Goal: Obtain resource: Download file/media

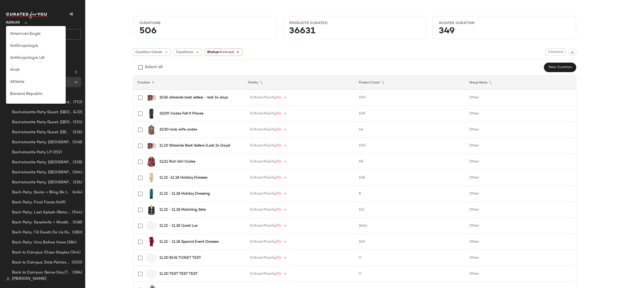
drag, startPoint x: 19, startPoint y: 23, endPoint x: 32, endPoint y: 56, distance: 35.1
click at [19, 23] on span "Revolve" at bounding box center [13, 21] width 14 height 9
click at [36, 48] on div "Rue La La" at bounding box center [36, 46] width 52 height 6
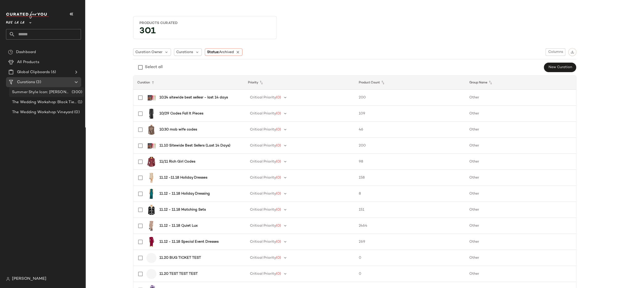
click at [59, 89] on div "Summer Style Icon: [PERSON_NAME] (300)" at bounding box center [46, 92] width 75 height 10
click at [54, 92] on span "Summer Style Icon: [PERSON_NAME]" at bounding box center [41, 92] width 59 height 6
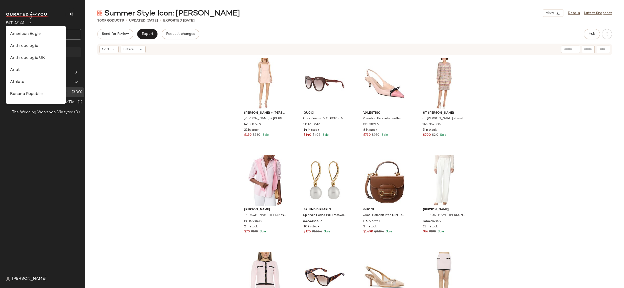
drag, startPoint x: 13, startPoint y: 22, endPoint x: 37, endPoint y: 54, distance: 40.1
click at [13, 22] on span "Rue La La" at bounding box center [15, 21] width 18 height 9
click at [37, 41] on div "Debenhams" at bounding box center [36, 45] width 60 height 12
type input "**"
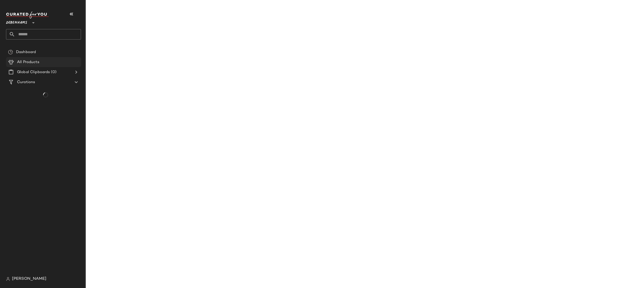
drag, startPoint x: 51, startPoint y: 63, endPoint x: 60, endPoint y: 63, distance: 9.5
click at [51, 63] on div "All Products" at bounding box center [48, 62] width 64 height 6
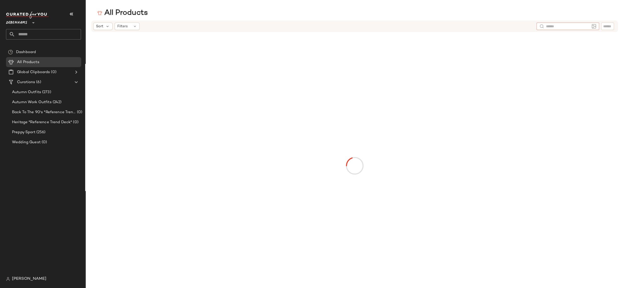
click at [588, 28] on input "text" at bounding box center [568, 26] width 44 height 5
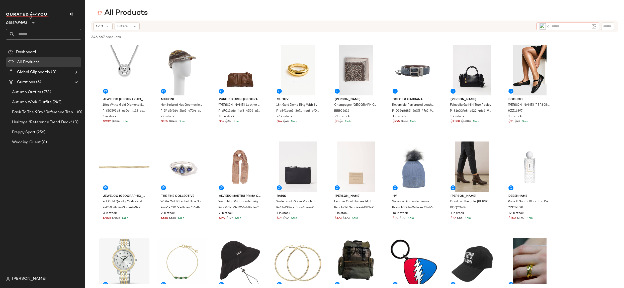
click at [545, 25] on img at bounding box center [542, 26] width 6 height 6
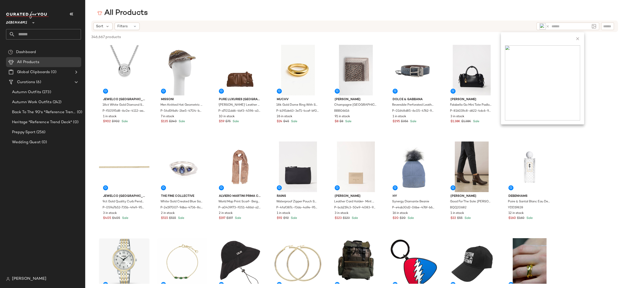
click at [579, 41] on icon at bounding box center [577, 38] width 5 height 5
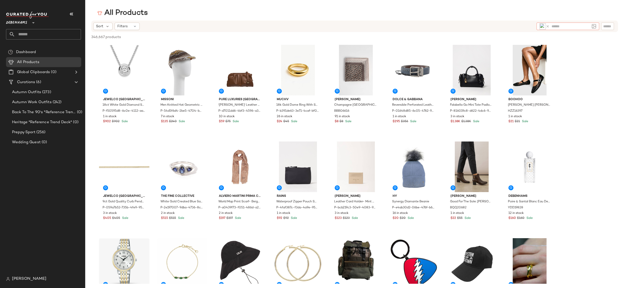
click at [548, 26] on icon at bounding box center [547, 27] width 4 height 4
click at [559, 27] on input "text" at bounding box center [568, 26] width 44 height 5
click at [548, 27] on icon at bounding box center [547, 27] width 4 height 4
type input "*"
type input "**********"
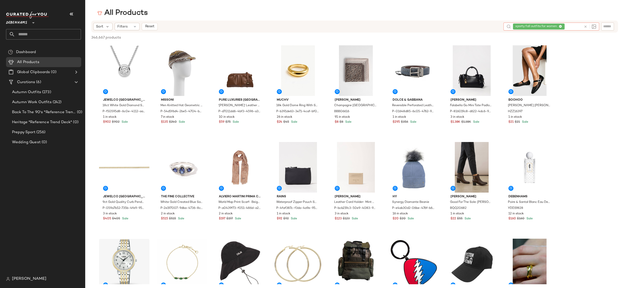
click at [560, 27] on icon at bounding box center [560, 26] width 3 height 3
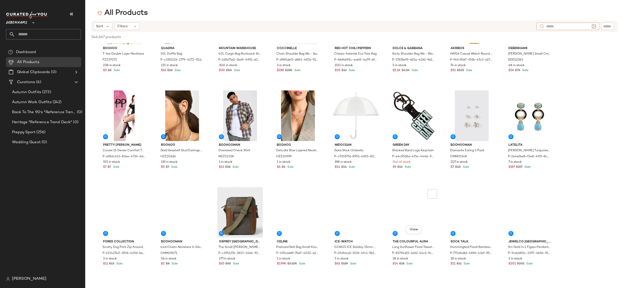
scroll to position [603, 0]
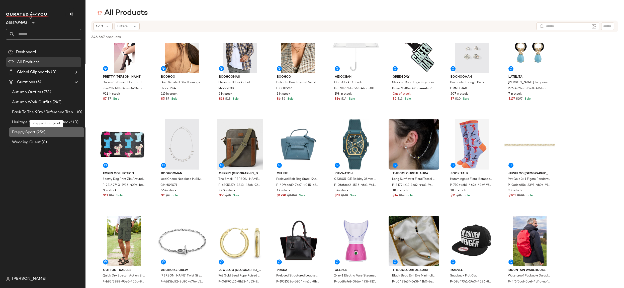
click at [67, 132] on div "Preppy Sport (256)" at bounding box center [47, 133] width 72 height 6
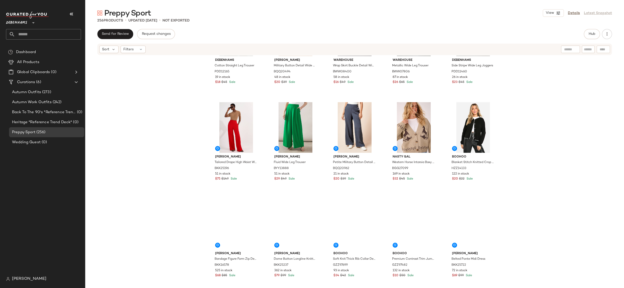
scroll to position [1044, 0]
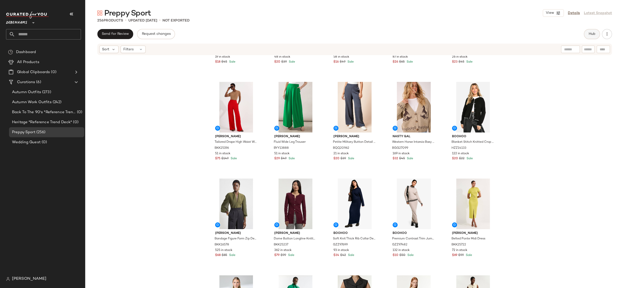
click at [592, 34] on span "Hub" at bounding box center [591, 34] width 7 height 4
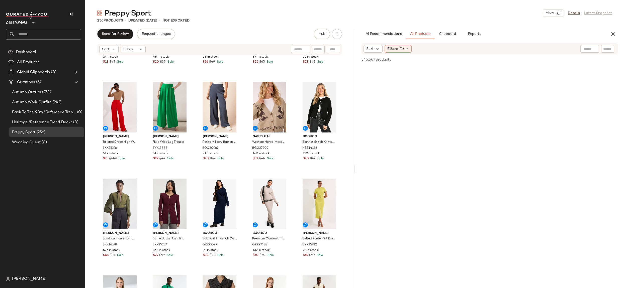
drag, startPoint x: 579, startPoint y: 50, endPoint x: 588, endPoint y: 50, distance: 8.8
click at [580, 50] on div "Sort Filters (1)" at bounding box center [489, 49] width 257 height 12
click at [588, 50] on input "text" at bounding box center [589, 48] width 13 height 5
type input "**********"
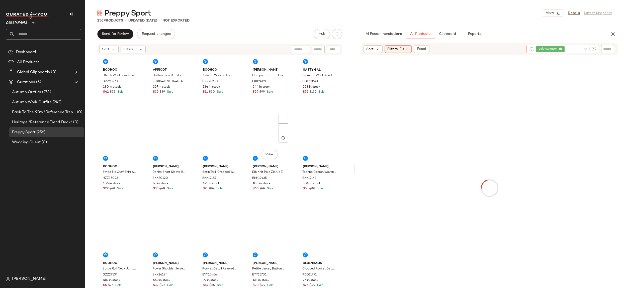
scroll to position [0, 0]
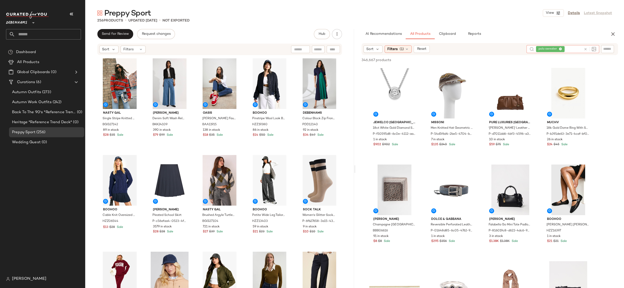
click at [560, 49] on icon at bounding box center [560, 49] width 3 height 3
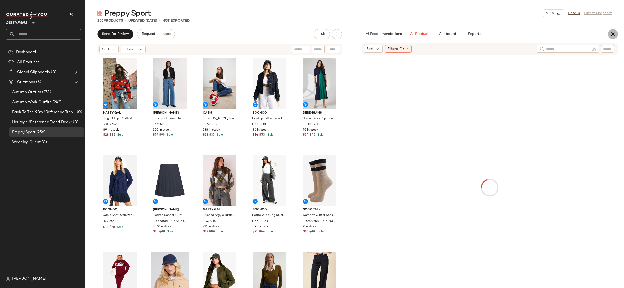
click at [612, 34] on icon "button" at bounding box center [613, 34] width 6 height 6
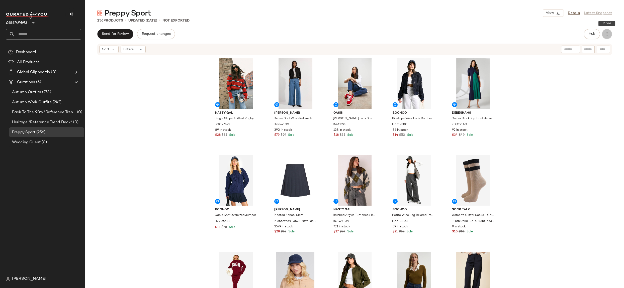
click at [607, 33] on icon "button" at bounding box center [606, 34] width 5 height 5
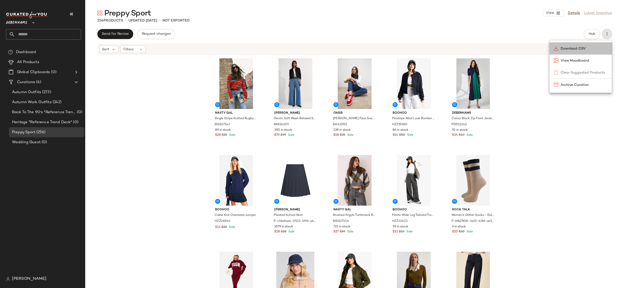
click at [583, 48] on span "Download CSV" at bounding box center [583, 48] width 47 height 5
